Goal: Entertainment & Leisure: Consume media (video, audio)

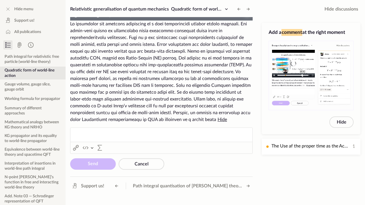
click at [247, 15] on span "Video Player" at bounding box center [247, 15] width 0 height 0
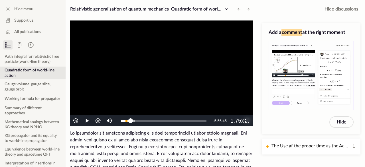
click at [247, 121] on span "Video Player" at bounding box center [247, 121] width 0 height 0
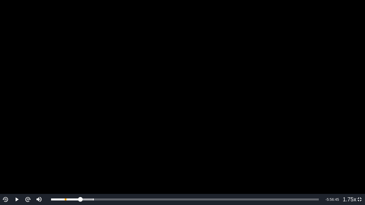
click at [239, 127] on video "To view this video please enable JavaScript, and consider upgrading to a web br…" at bounding box center [182, 102] width 365 height 205
click at [320, 137] on video "To view this video please enable JavaScript, and consider upgrading to a web br…" at bounding box center [182, 102] width 365 height 205
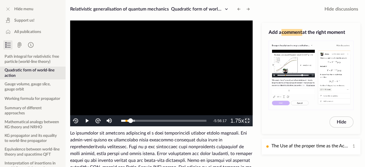
click at [247, 121] on span "Video Player" at bounding box center [247, 121] width 0 height 0
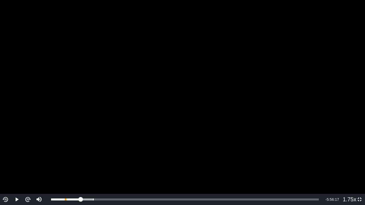
click at [249, 122] on video "To view this video please enable JavaScript, and consider upgrading to a web br…" at bounding box center [182, 102] width 365 height 205
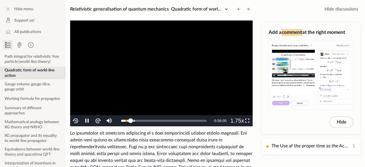
click at [169, 88] on video "To view this video please enable JavaScript, and consider upgrading to a web br…" at bounding box center [161, 74] width 182 height 106
click at [8, 73] on button "Quadratic form of world-line action" at bounding box center [33, 73] width 66 height 13
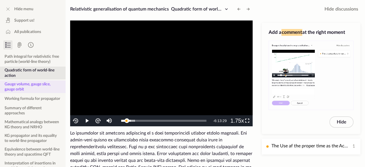
click at [26, 88] on button "Gauge volume, gauge slice, gauge orbit" at bounding box center [33, 87] width 66 height 13
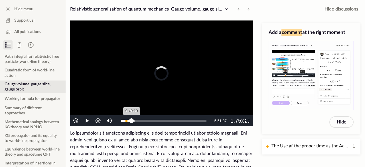
click at [131, 121] on div "0:49:10" at bounding box center [126, 121] width 11 height 2
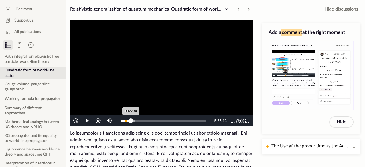
click at [130, 121] on div "0:45:34" at bounding box center [126, 121] width 10 height 2
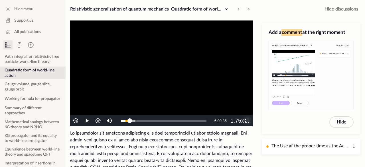
click at [247, 121] on span "Video Player" at bounding box center [247, 121] width 0 height 0
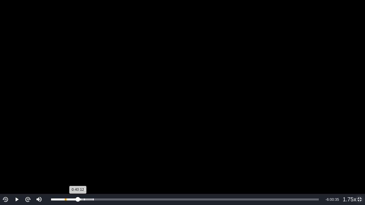
click at [78, 199] on div "0:40:12" at bounding box center [64, 200] width 27 height 2
click at [82, 197] on div "Loaded : 15.94% 0:47:48 0:42:15" at bounding box center [184, 199] width 273 height 11
click at [81, 201] on div "0:46:57" at bounding box center [66, 200] width 31 height 2
click at [272, 138] on video "To view this video please enable JavaScript, and consider upgrading to a web br…" at bounding box center [182, 102] width 365 height 205
click at [81, 199] on div "0:44:51" at bounding box center [66, 200] width 30 height 2
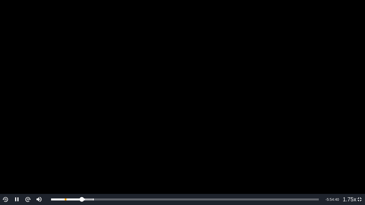
click at [248, 126] on video "To view this video please enable JavaScript, and consider upgrading to a web br…" at bounding box center [182, 102] width 365 height 205
click at [81, 200] on div "0:46:07" at bounding box center [66, 200] width 31 height 2
click at [131, 149] on video "To view this video please enable JavaScript, and consider upgrading to a web br…" at bounding box center [182, 102] width 365 height 205
click at [81, 200] on div "0:45:18" at bounding box center [66, 200] width 30 height 2
click at [81, 200] on div "0:47:26" at bounding box center [67, 200] width 32 height 2
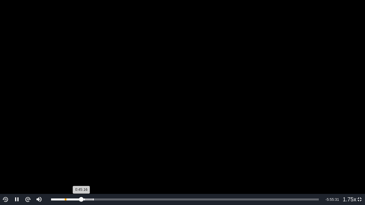
click at [80, 199] on div "0:45:16" at bounding box center [66, 200] width 30 height 2
click at [79, 199] on div "0:44:06" at bounding box center [65, 200] width 29 height 2
click at [78, 201] on div "0:42:43" at bounding box center [65, 200] width 28 height 2
click at [78, 200] on div "0:40:09" at bounding box center [64, 200] width 27 height 2
click at [78, 200] on div "0:41:00" at bounding box center [64, 200] width 27 height 2
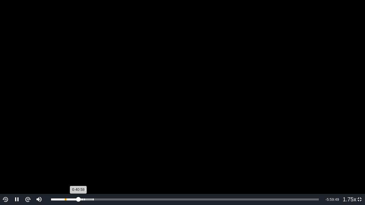
click at [78, 199] on div "0:40:58" at bounding box center [64, 200] width 27 height 2
click at [79, 199] on div "0:42:41" at bounding box center [65, 200] width 28 height 2
click at [80, 199] on div "0:44:00" at bounding box center [65, 200] width 29 height 2
click at [258, 117] on video "To view this video please enable JavaScript, and consider upgrading to a web br…" at bounding box center [182, 102] width 365 height 205
click at [81, 199] on div "0:45:27" at bounding box center [66, 200] width 30 height 2
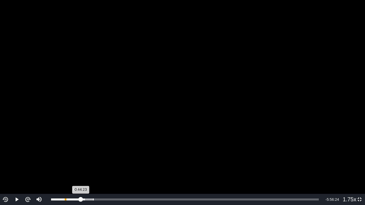
click at [79, 200] on div "0:44:23" at bounding box center [66, 200] width 30 height 2
click at [76, 200] on div "0:41:49" at bounding box center [65, 200] width 28 height 2
click at [269, 144] on video "To view this video please enable JavaScript, and consider upgrading to a web br…" at bounding box center [182, 102] width 365 height 205
click at [268, 138] on video "To view this video please enable JavaScript, and consider upgrading to a web br…" at bounding box center [182, 102] width 365 height 205
click at [271, 136] on video "To view this video please enable JavaScript, and consider upgrading to a web br…" at bounding box center [182, 102] width 365 height 205
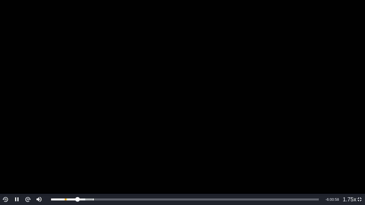
click at [310, 109] on video "To view this video please enable JavaScript, and consider upgrading to a web br…" at bounding box center [182, 102] width 365 height 205
click at [308, 110] on video "To view this video please enable JavaScript, and consider upgrading to a web br…" at bounding box center [182, 102] width 365 height 205
click at [301, 124] on video "To view this video please enable JavaScript, and consider upgrading to a web br…" at bounding box center [182, 102] width 365 height 205
click at [301, 123] on video "To view this video please enable JavaScript, and consider upgrading to a web br…" at bounding box center [182, 102] width 365 height 205
click at [78, 201] on div "0:40:32" at bounding box center [64, 200] width 27 height 2
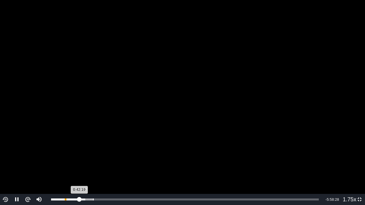
click at [79, 199] on div "0:42:19" at bounding box center [65, 200] width 28 height 2
click at [81, 199] on div "0:44:22" at bounding box center [66, 200] width 30 height 2
click at [81, 200] on div "0:44:49" at bounding box center [66, 200] width 30 height 2
click at [82, 199] on div "0:47:26" at bounding box center [67, 200] width 32 height 2
click at [299, 119] on video "To view this video please enable JavaScript, and consider upgrading to a web br…" at bounding box center [182, 102] width 365 height 205
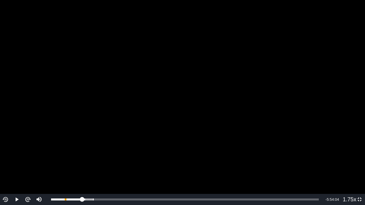
click at [237, 94] on video "To view this video please enable JavaScript, and consider upgrading to a web br…" at bounding box center [182, 102] width 365 height 205
click at [104, 138] on video "To view this video please enable JavaScript, and consider upgrading to a web br…" at bounding box center [182, 102] width 365 height 205
click at [93, 139] on video "To view this video please enable JavaScript, and consider upgrading to a web br…" at bounding box center [182, 102] width 365 height 205
click at [247, 142] on video "To view this video please enable JavaScript, and consider upgrading to a web br…" at bounding box center [182, 102] width 365 height 205
click at [153, 134] on video "To view this video please enable JavaScript, and consider upgrading to a web br…" at bounding box center [182, 102] width 365 height 205
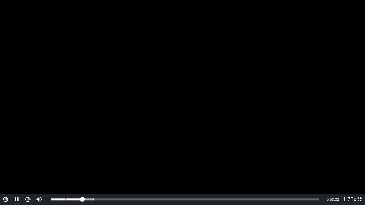
click at [276, 139] on video "To view this video please enable JavaScript, and consider upgrading to a web br…" at bounding box center [182, 102] width 365 height 205
click at [280, 84] on video "To view this video please enable JavaScript, and consider upgrading to a web br…" at bounding box center [182, 102] width 365 height 205
click at [270, 141] on video "To view this video please enable JavaScript, and consider upgrading to a web br…" at bounding box center [182, 102] width 365 height 205
